Goal: Complete application form

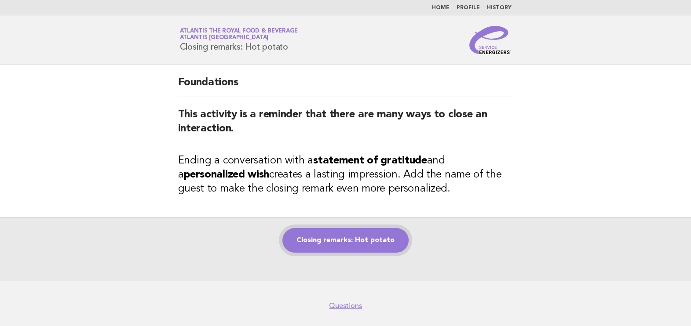
click at [322, 245] on link "Closing remarks: Hot potato" at bounding box center [345, 240] width 126 height 25
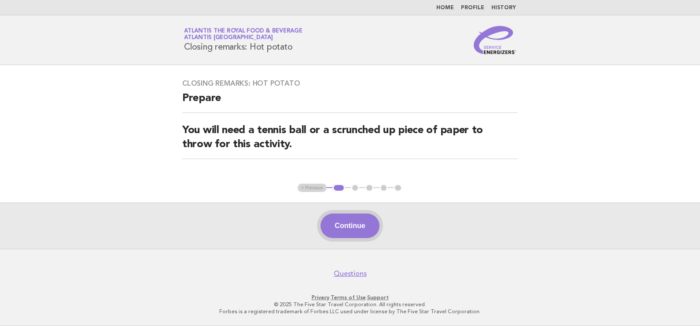
click at [367, 230] on button "Continue" at bounding box center [349, 226] width 59 height 25
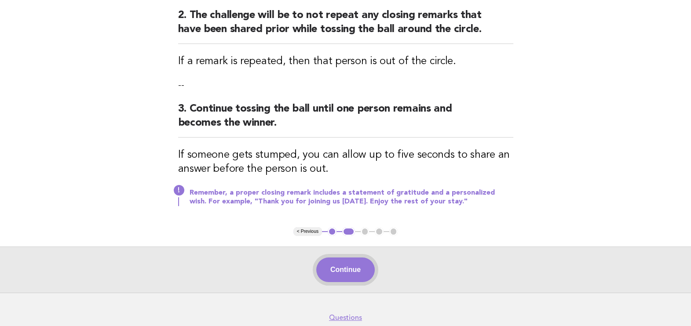
click at [332, 269] on button "Continue" at bounding box center [345, 270] width 59 height 25
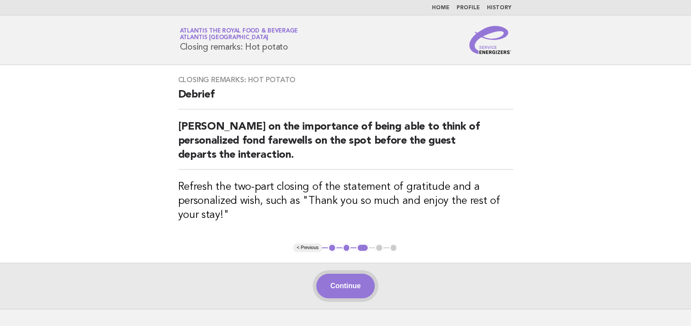
click at [352, 293] on button "Continue" at bounding box center [345, 286] width 59 height 25
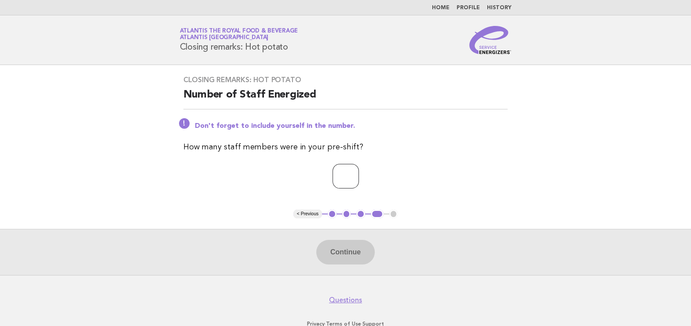
click at [344, 176] on input "number" at bounding box center [346, 176] width 26 height 25
type input "**"
click at [344, 243] on button "Continue" at bounding box center [345, 252] width 59 height 25
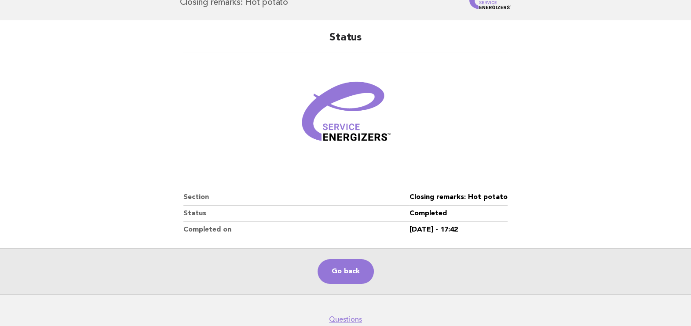
scroll to position [90, 0]
